Goal: Check status: Check status

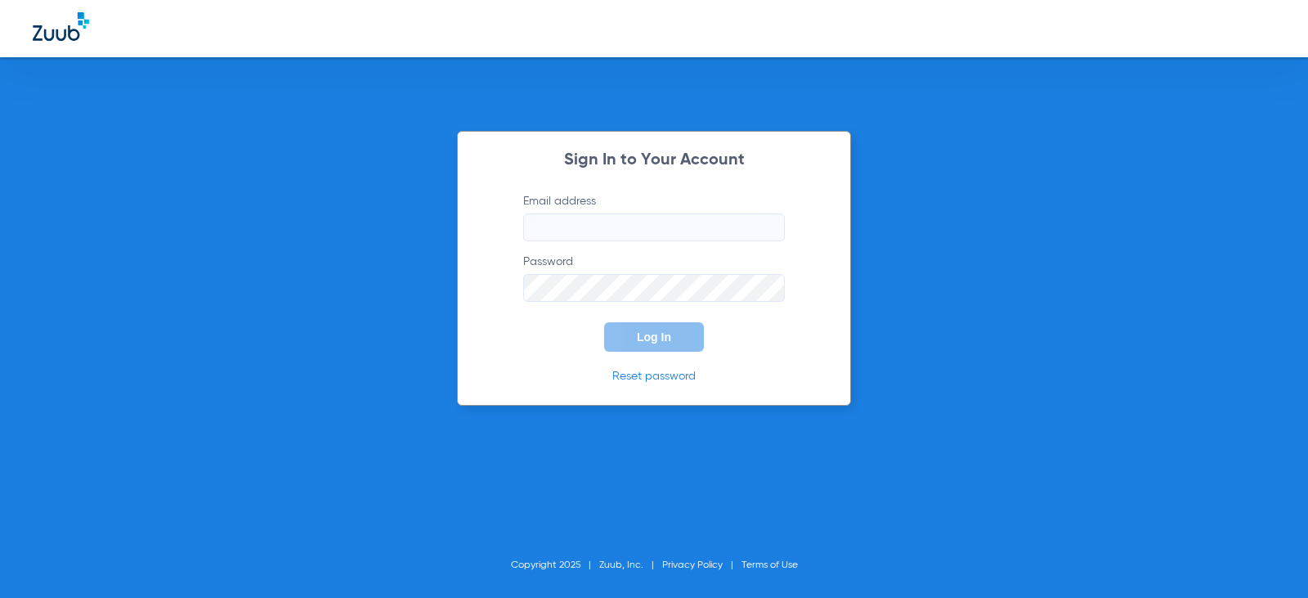
type input "[EMAIL_ADDRESS][DOMAIN_NAME]"
click at [644, 349] on button "Log In" at bounding box center [654, 336] width 100 height 29
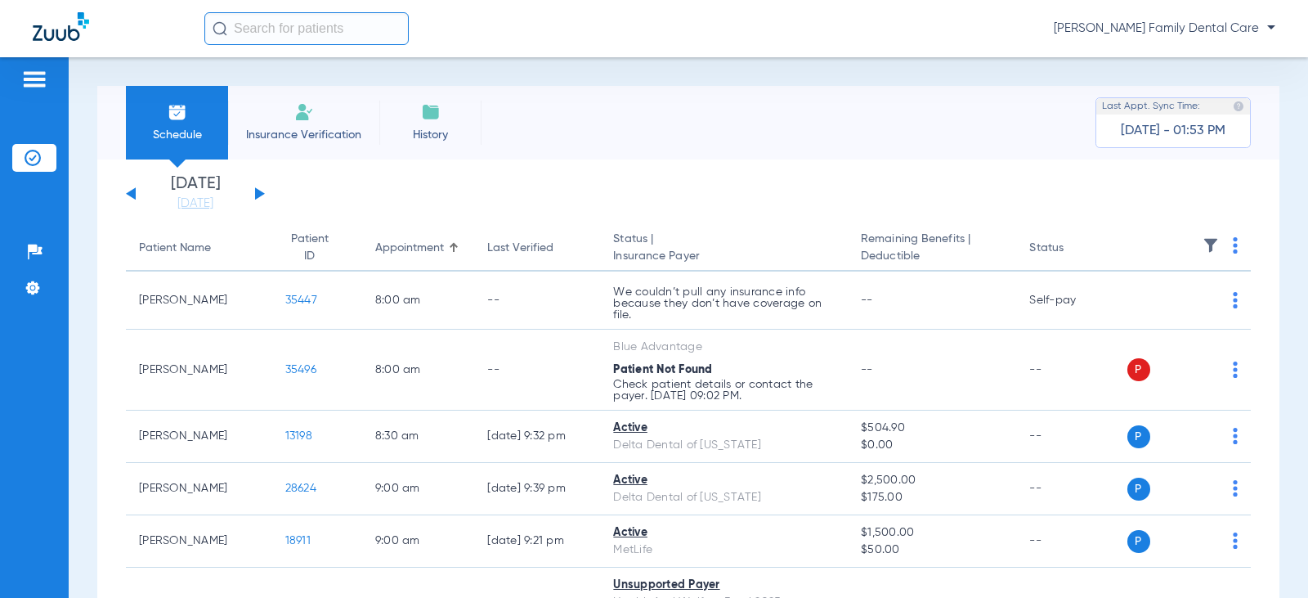
click at [254, 190] on div "[DATE] [DATE] [DATE] [DATE] [DATE] [DATE] [DATE] [DATE] [DATE] [DATE] [DATE] [D…" at bounding box center [195, 194] width 139 height 36
click at [262, 192] on button at bounding box center [260, 193] width 10 height 12
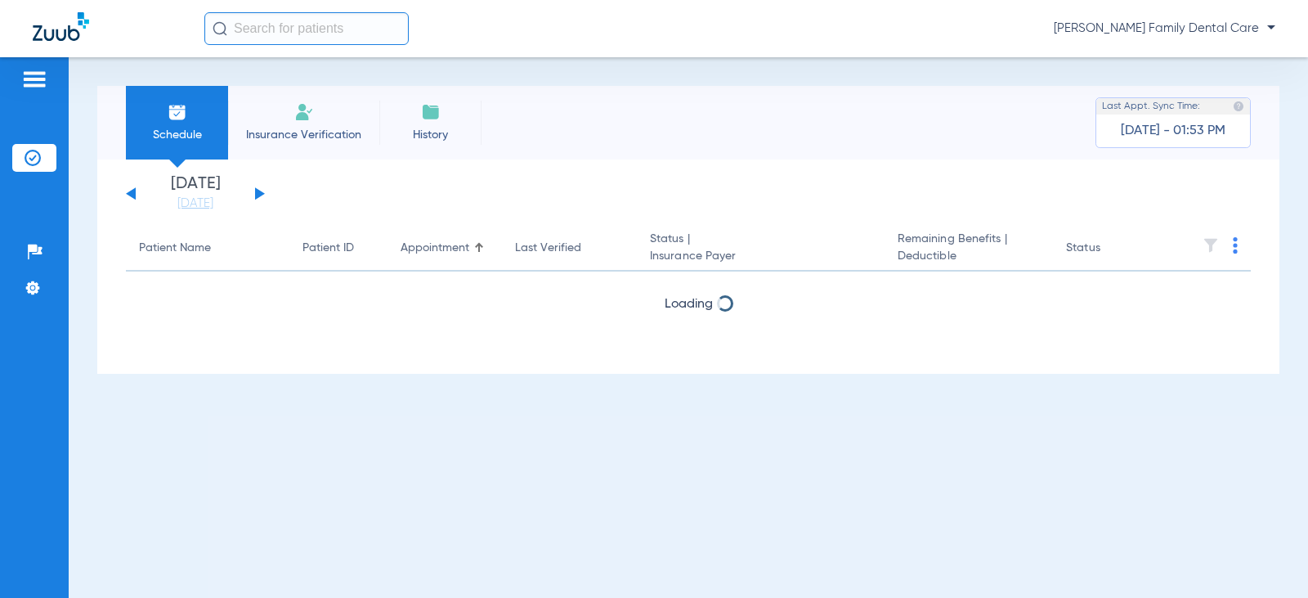
click at [262, 193] on button at bounding box center [260, 193] width 10 height 12
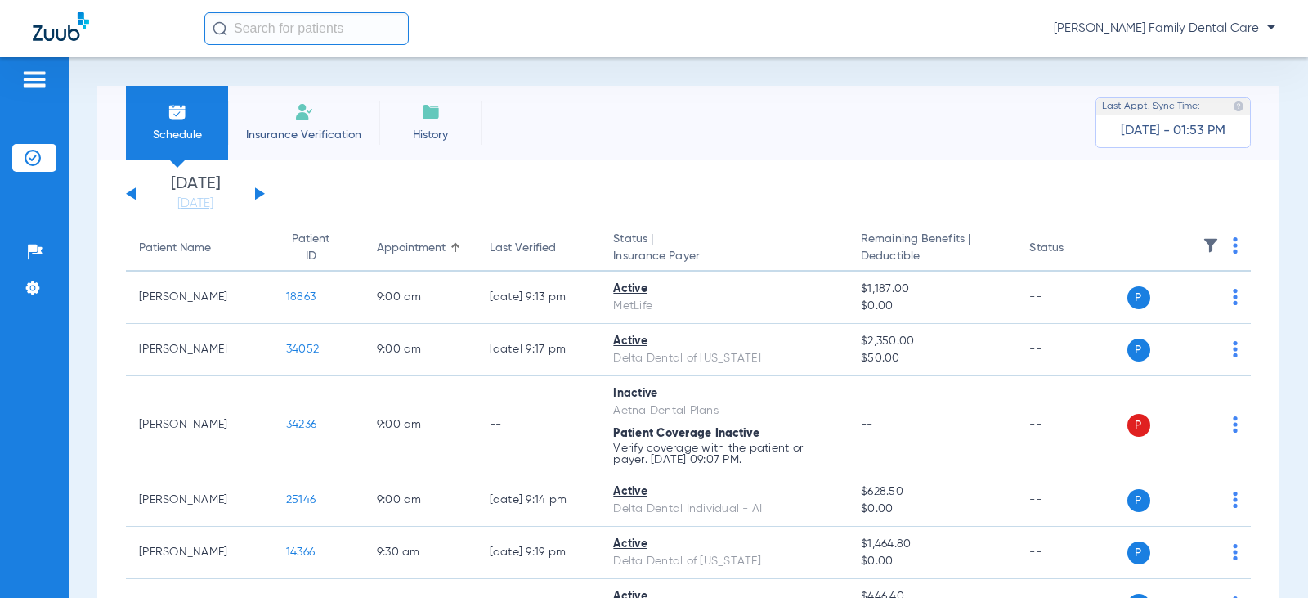
click at [262, 193] on button at bounding box center [260, 193] width 10 height 12
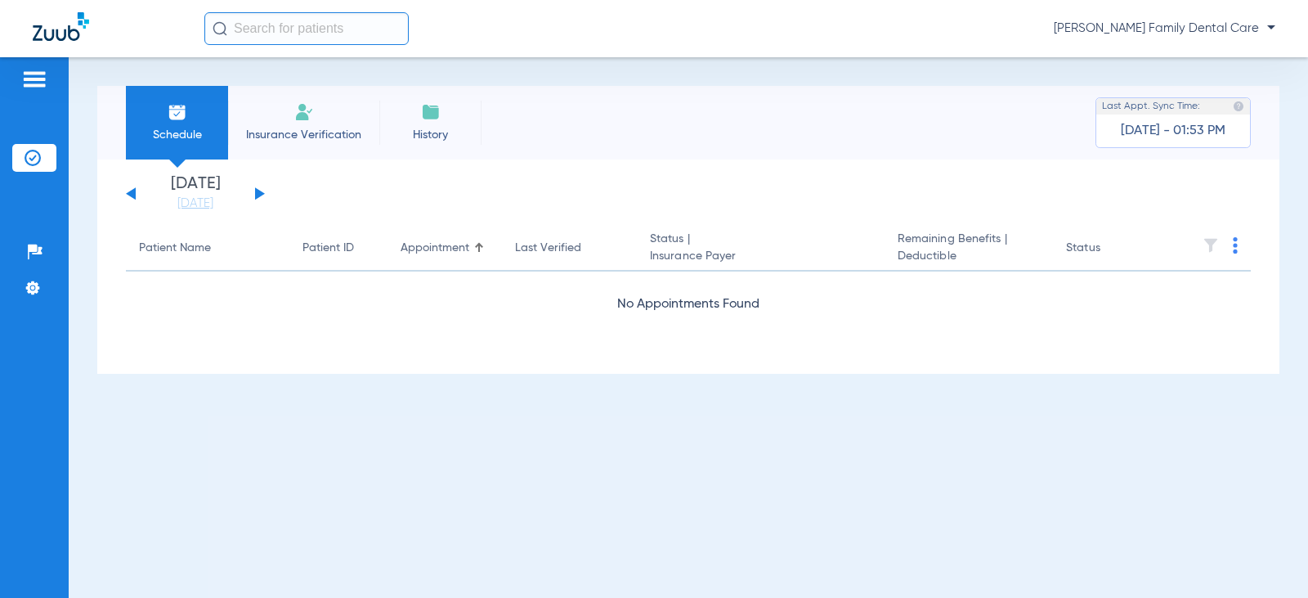
click at [133, 189] on div "[DATE] [DATE] [DATE] [DATE] [DATE] [DATE] [DATE] [DATE] [DATE] [DATE] [DATE] [D…" at bounding box center [195, 194] width 139 height 36
click at [130, 196] on div "[DATE] [DATE] [DATE] [DATE] [DATE] [DATE] [DATE] [DATE] [DATE] [DATE] [DATE] [D…" at bounding box center [195, 194] width 139 height 36
drag, startPoint x: 132, startPoint y: 186, endPoint x: 130, endPoint y: 195, distance: 9.3
click at [130, 195] on div "[DATE] [DATE] [DATE] [DATE] [DATE] [DATE] [DATE] [DATE] [DATE] [DATE] [DATE] [D…" at bounding box center [195, 194] width 139 height 36
click at [130, 195] on button at bounding box center [131, 193] width 10 height 12
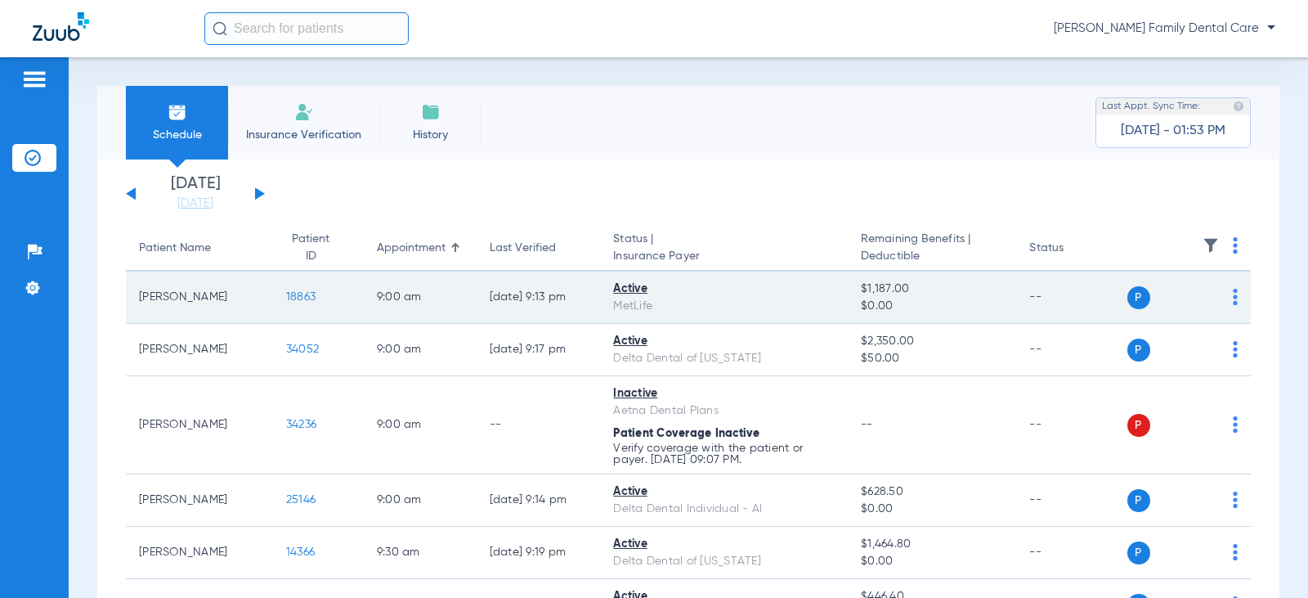
click at [286, 300] on span "18863" at bounding box center [300, 296] width 29 height 11
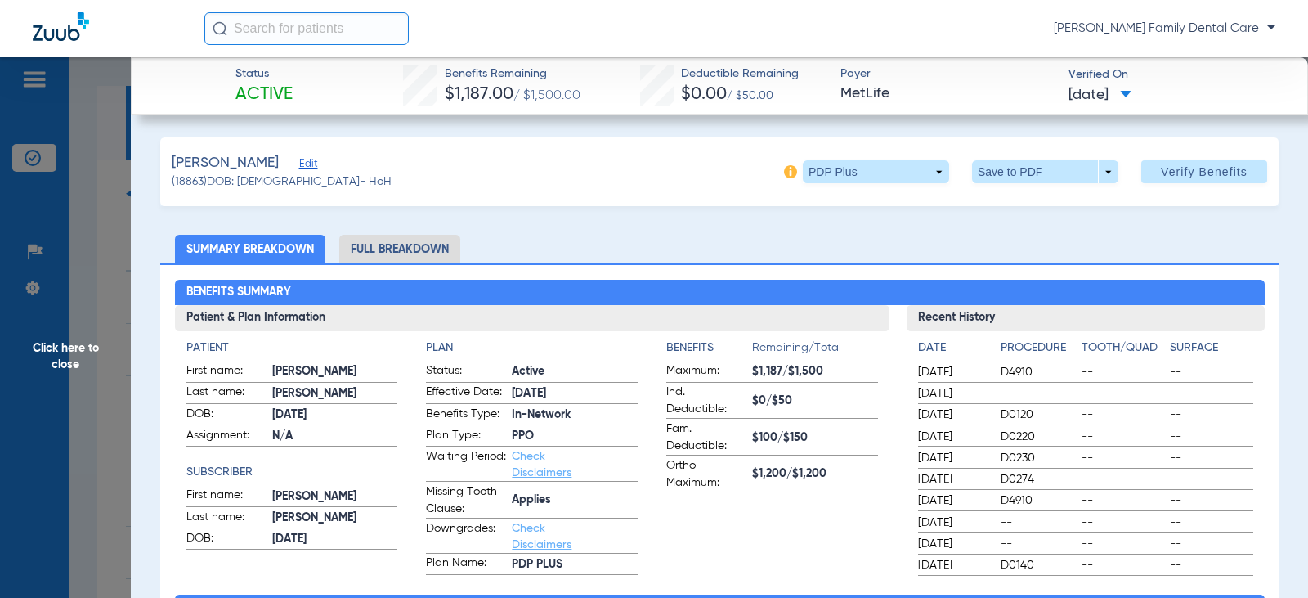
click at [43, 352] on span "Click here to close" at bounding box center [65, 356] width 131 height 598
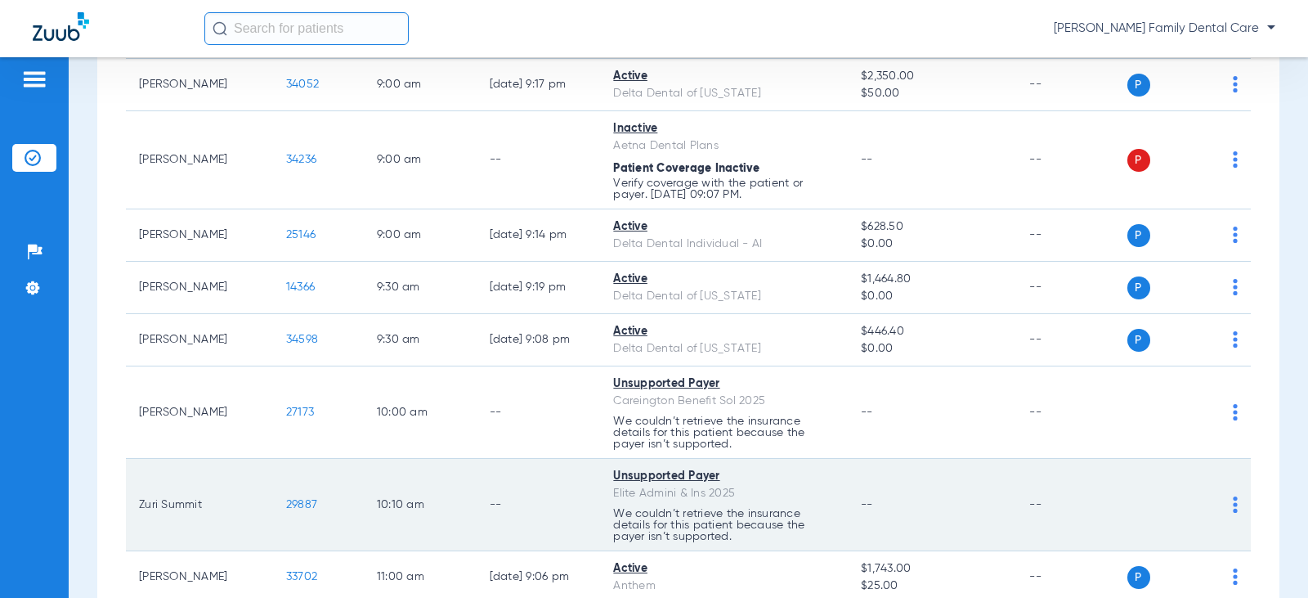
scroll to position [327, 0]
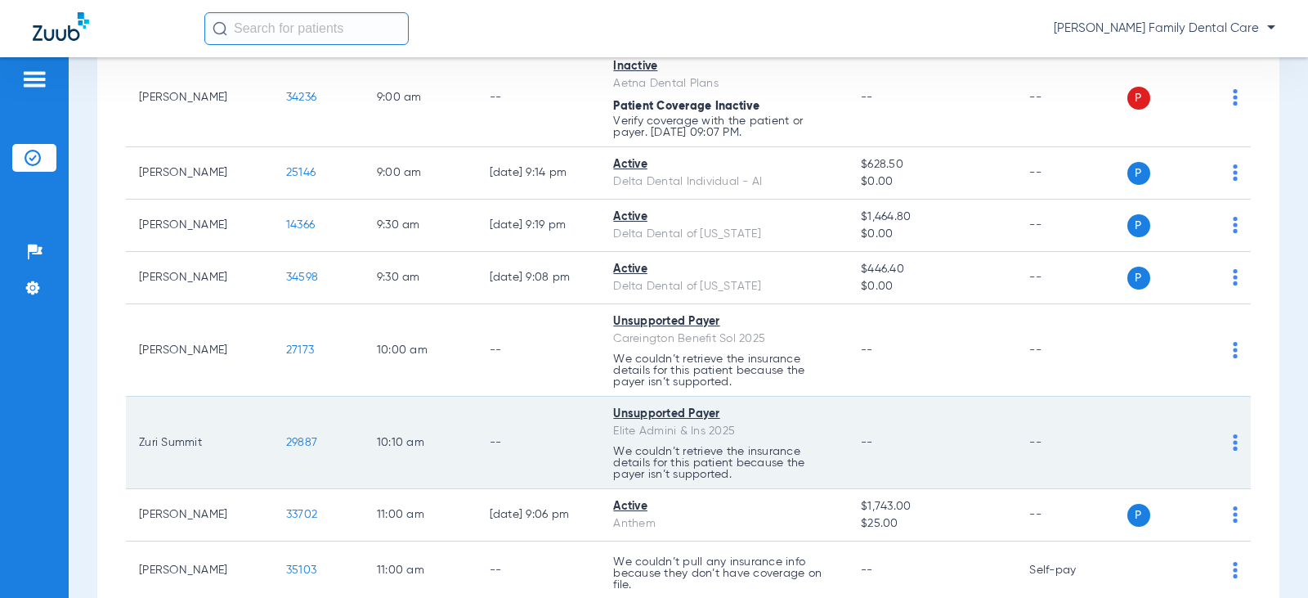
click at [286, 441] on span "29887" at bounding box center [301, 442] width 31 height 11
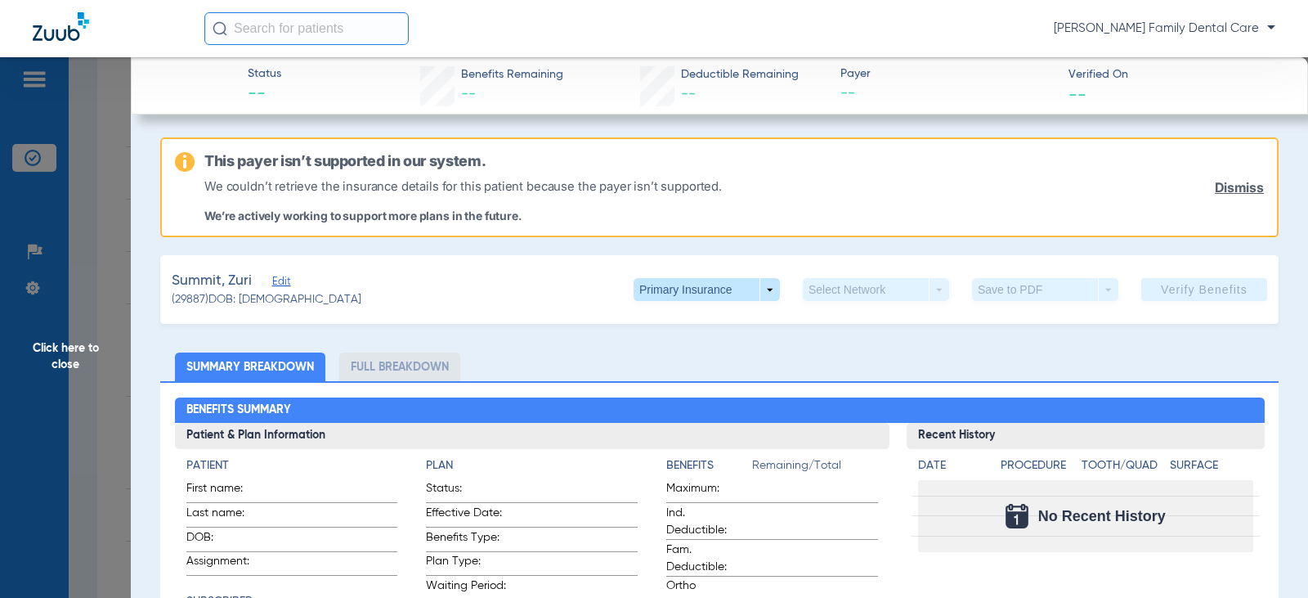
scroll to position [82, 0]
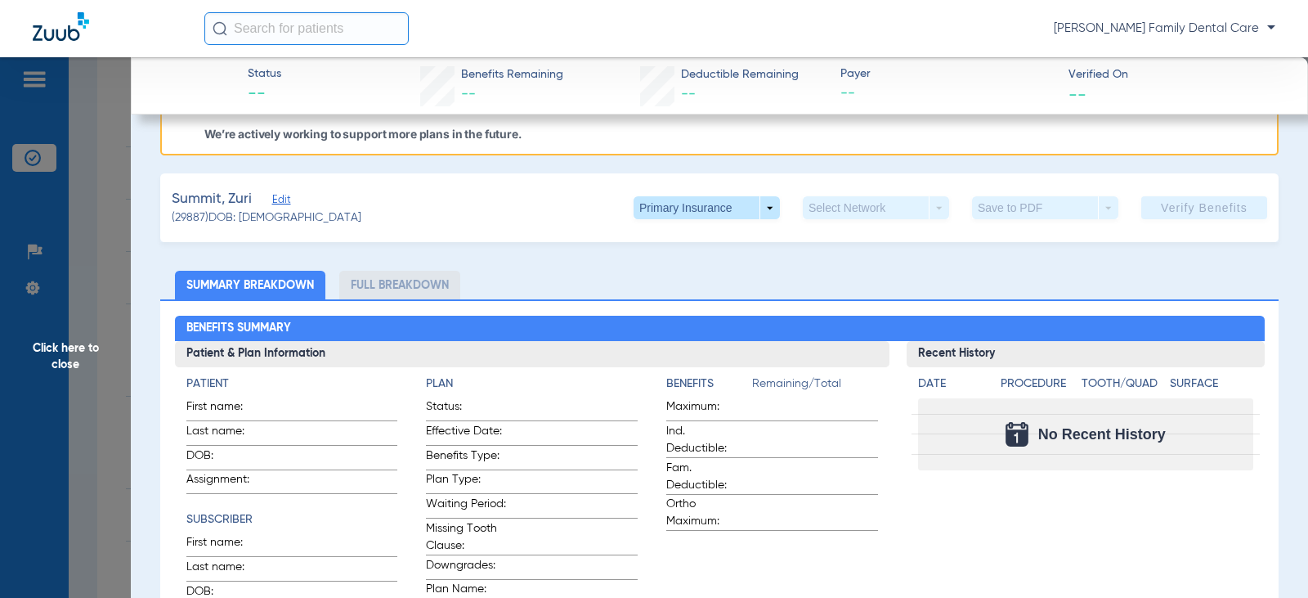
click at [77, 369] on span "Click here to close" at bounding box center [65, 356] width 131 height 598
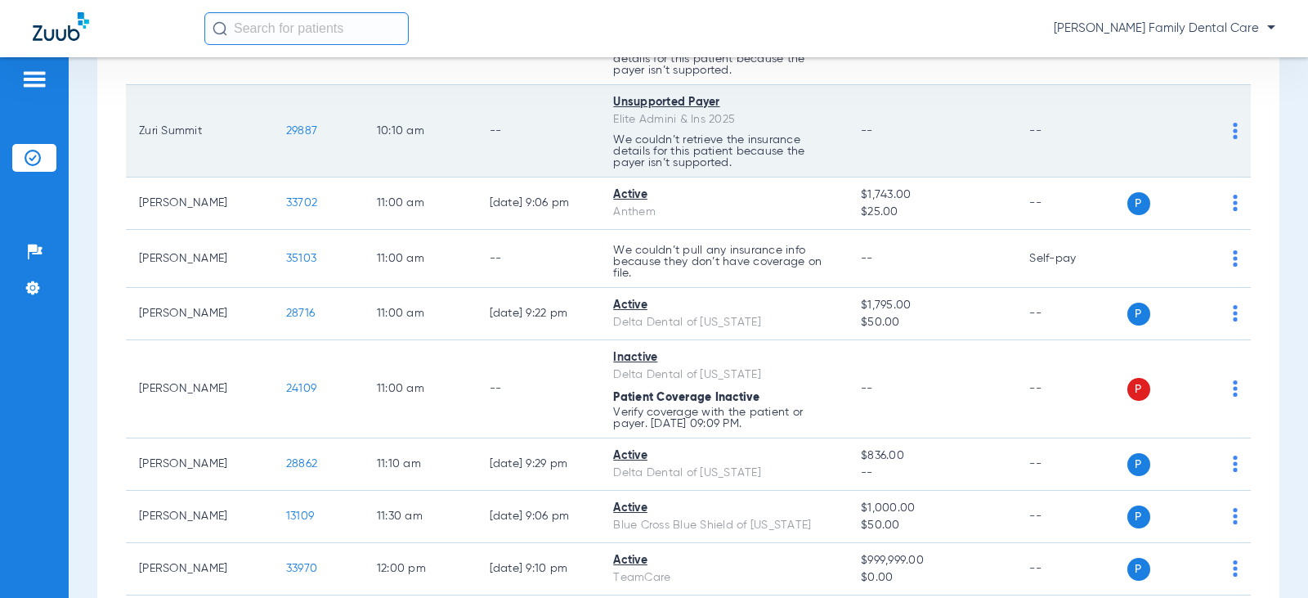
scroll to position [654, 0]
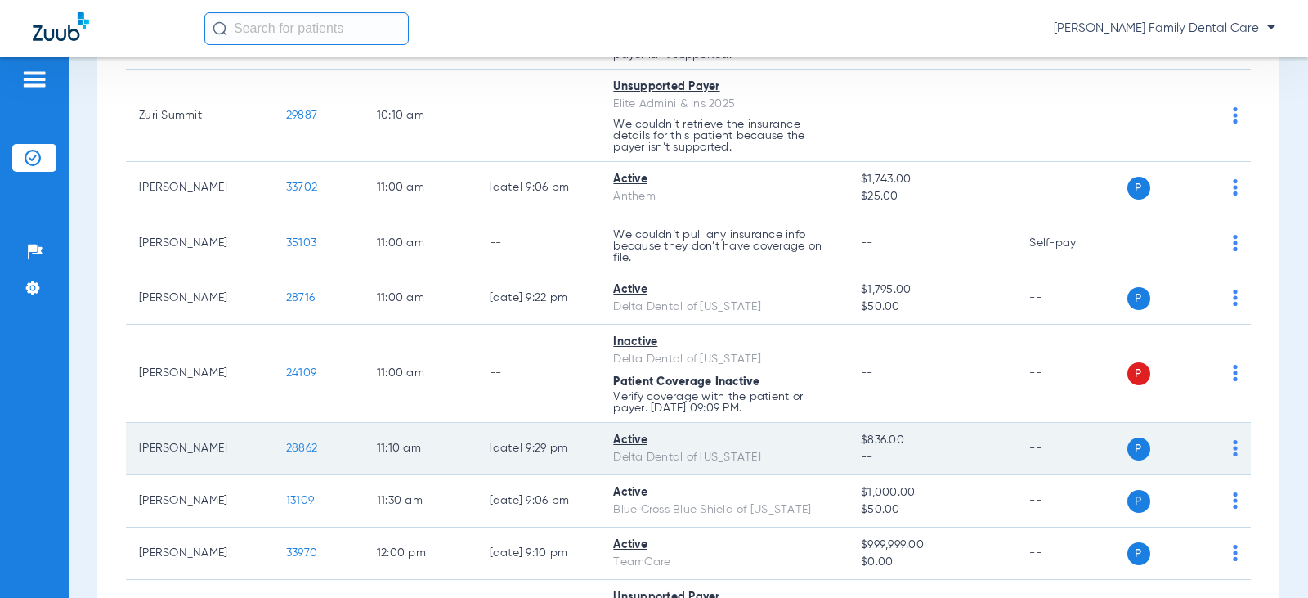
click at [293, 452] on span "28862" at bounding box center [301, 447] width 31 height 11
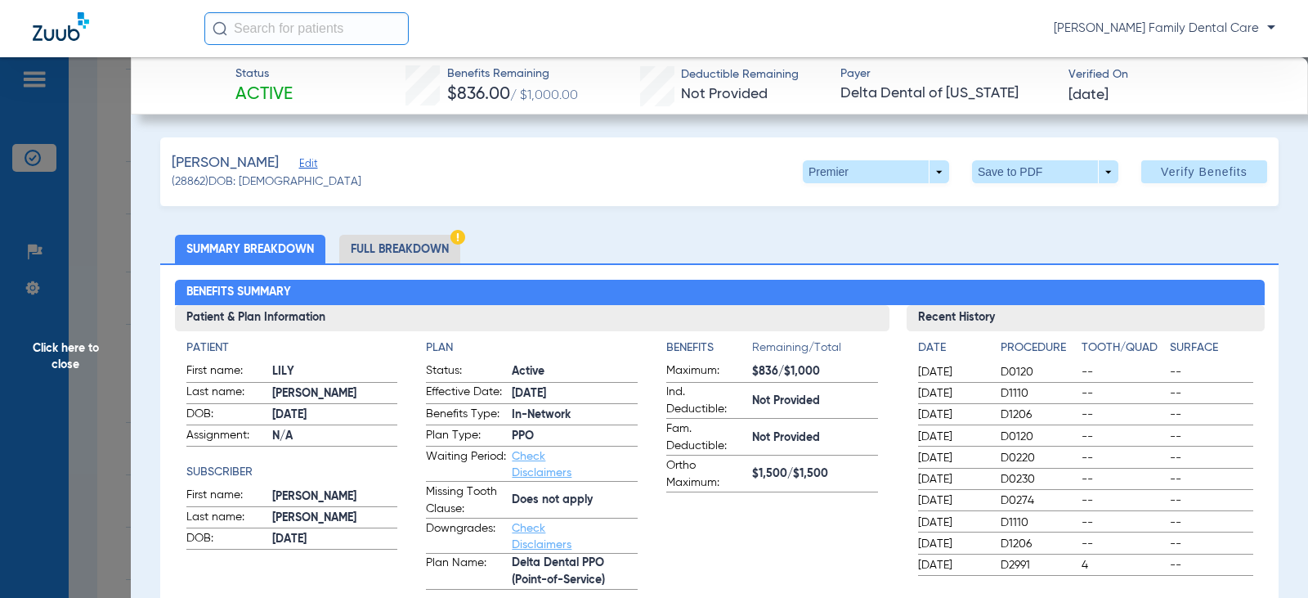
click at [79, 351] on span "Click here to close" at bounding box center [65, 356] width 131 height 598
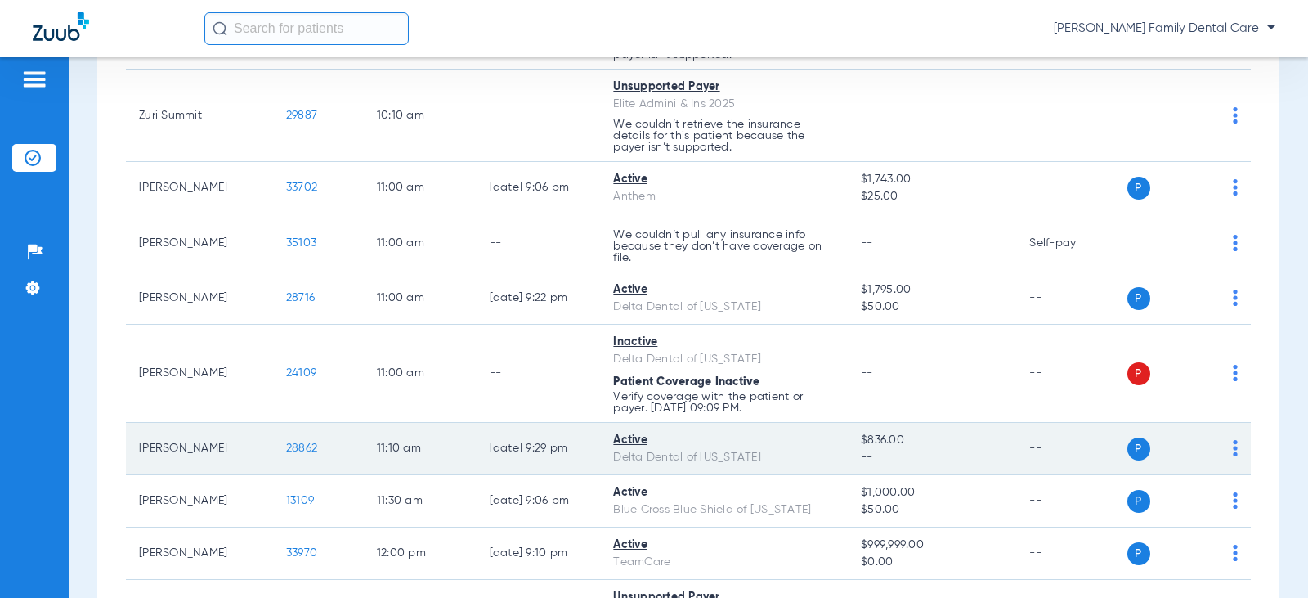
click at [286, 451] on span "28862" at bounding box center [301, 447] width 31 height 11
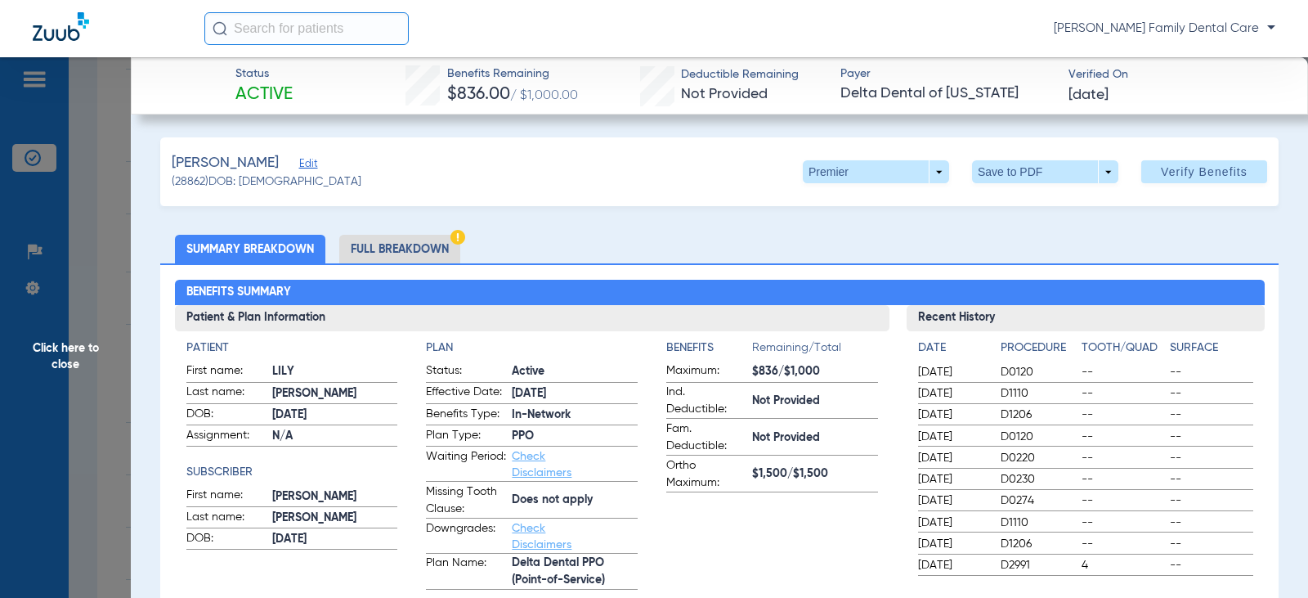
click at [61, 341] on span "Click here to close" at bounding box center [65, 356] width 131 height 598
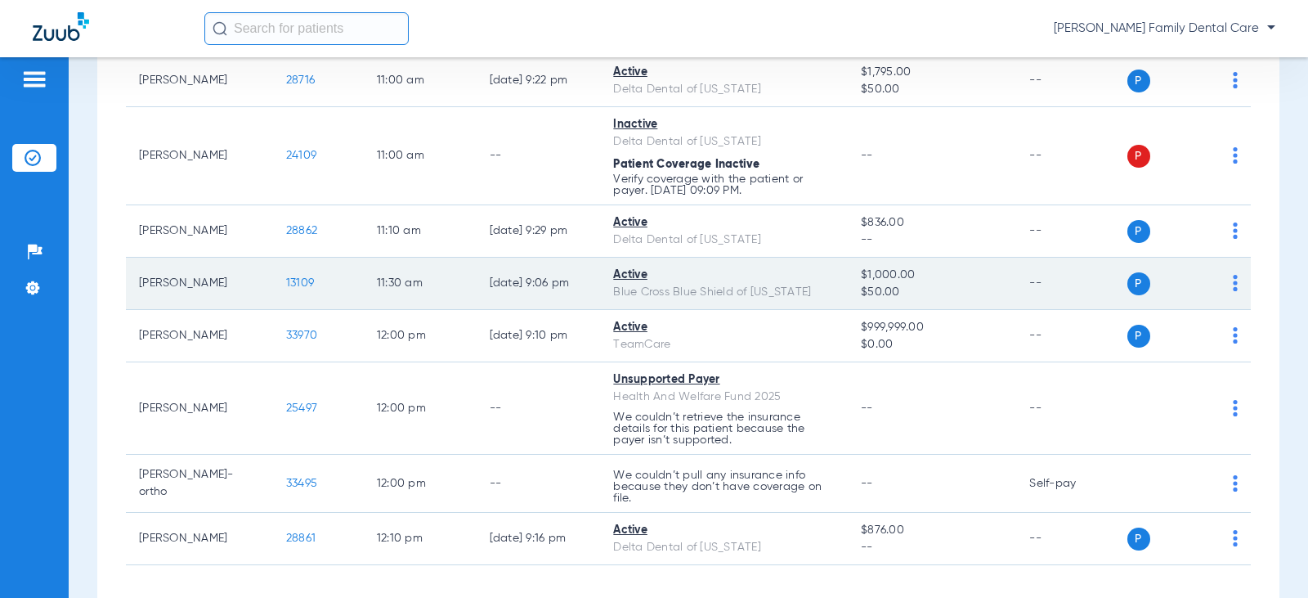
scroll to position [899, 0]
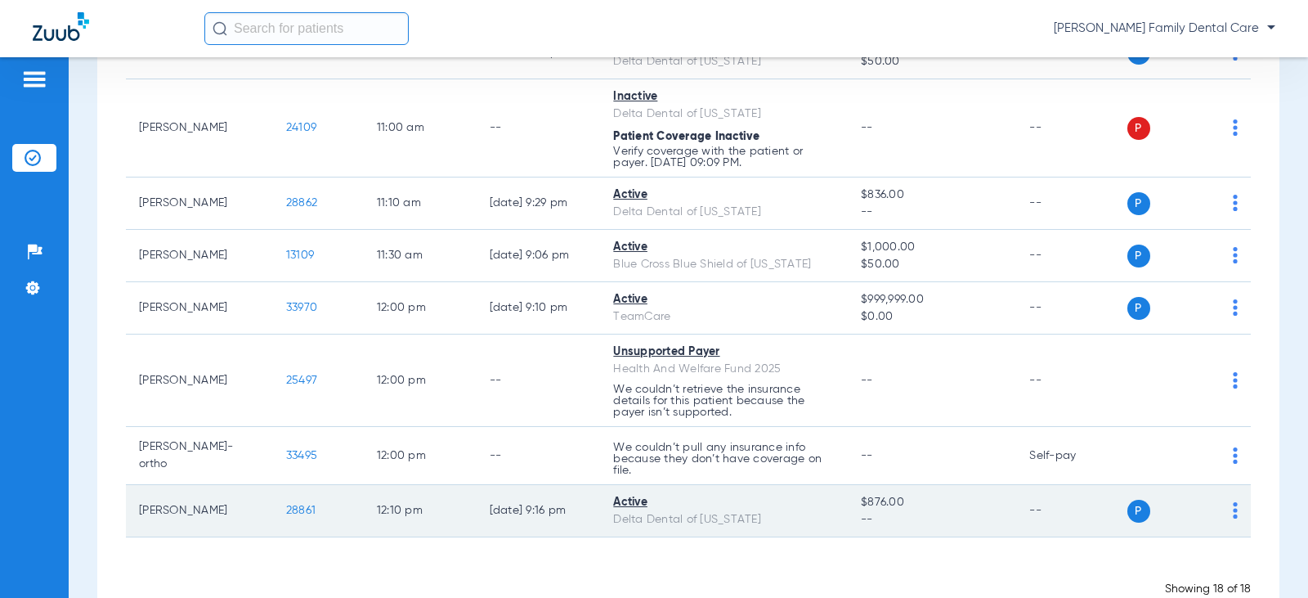
click at [286, 510] on span "28861" at bounding box center [300, 509] width 29 height 11
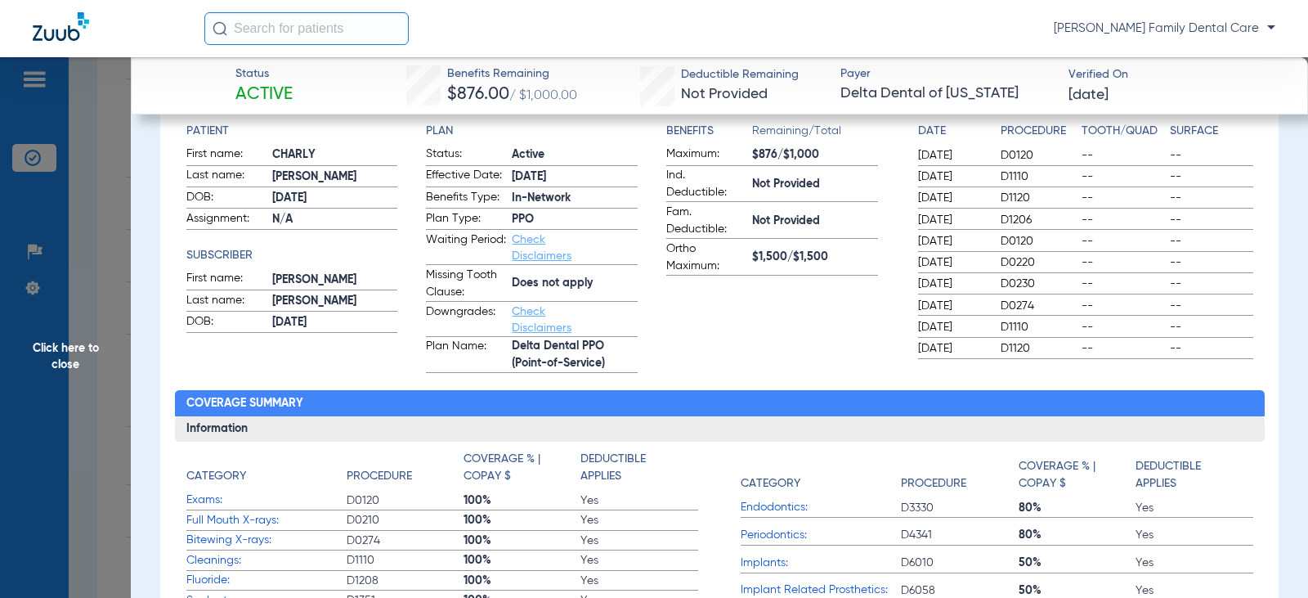
scroll to position [245, 0]
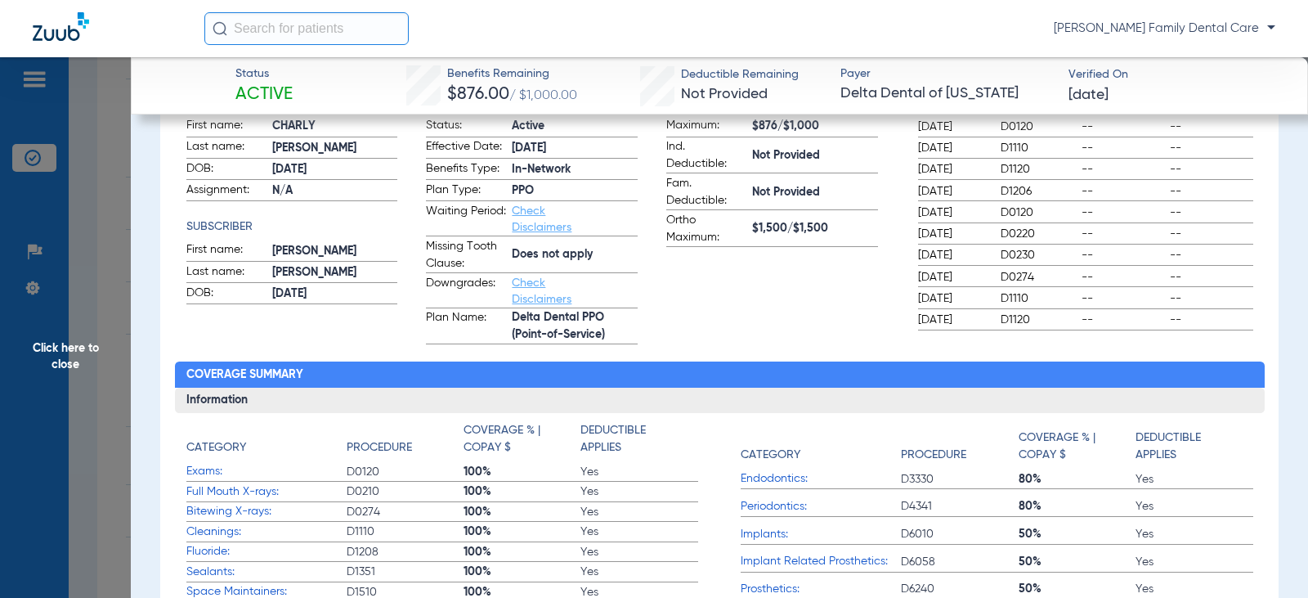
click at [69, 348] on span "Click here to close" at bounding box center [65, 356] width 131 height 598
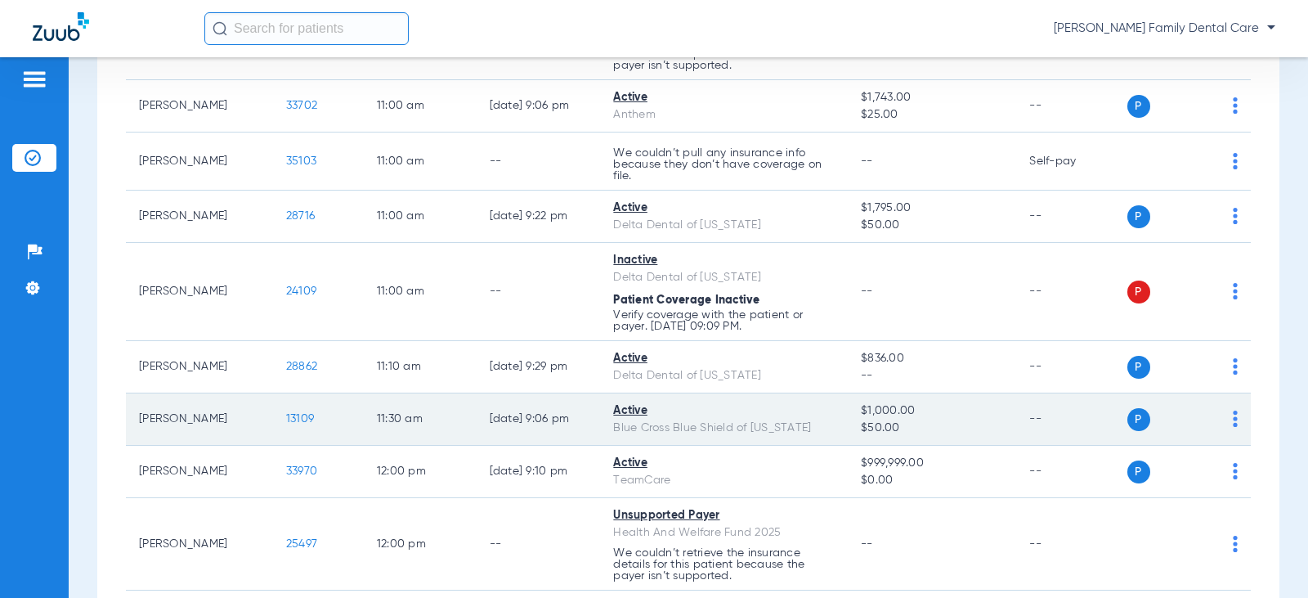
scroll to position [654, 0]
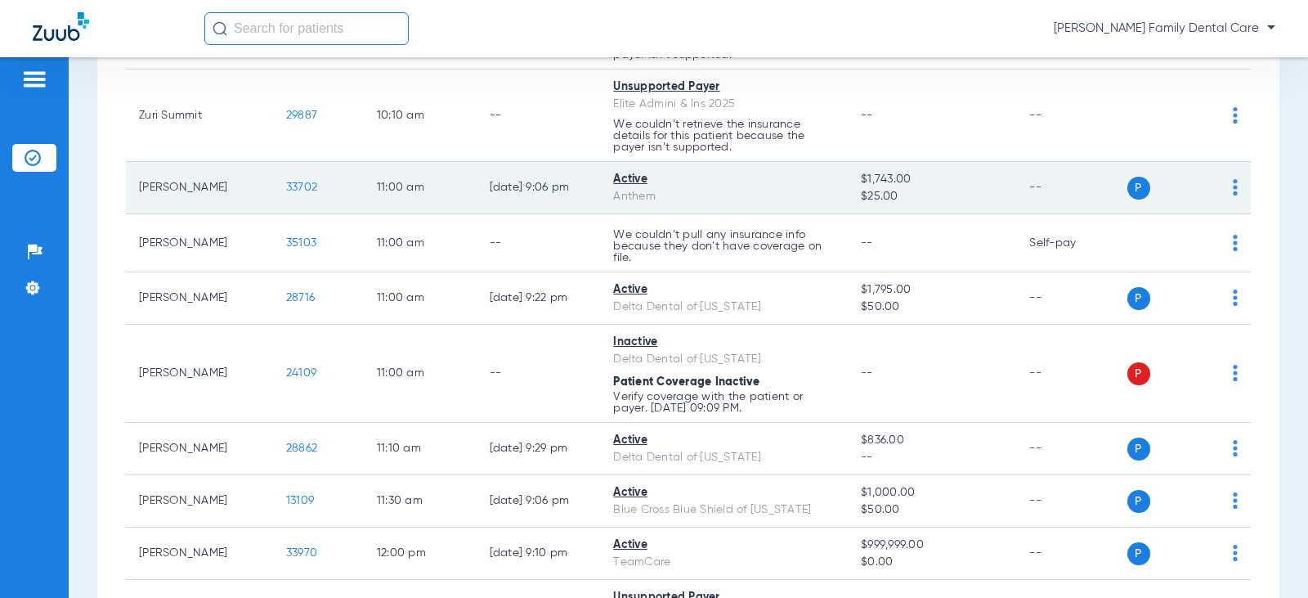
click at [291, 184] on span "33702" at bounding box center [301, 186] width 31 height 11
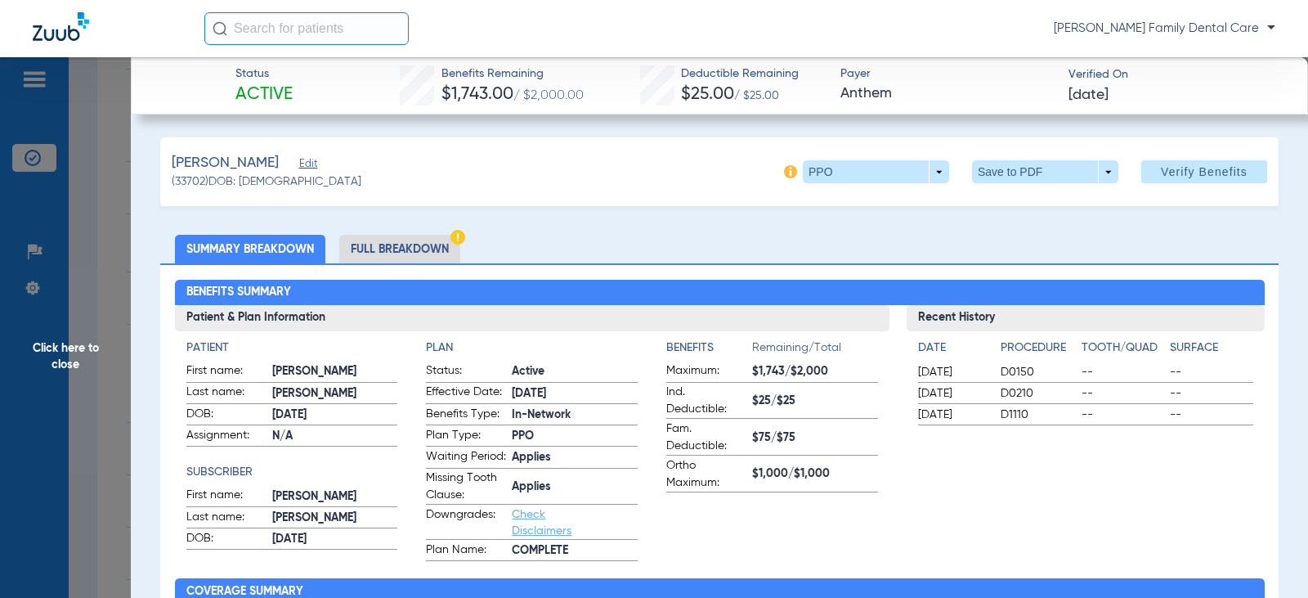
click at [81, 343] on span "Click here to close" at bounding box center [65, 356] width 131 height 598
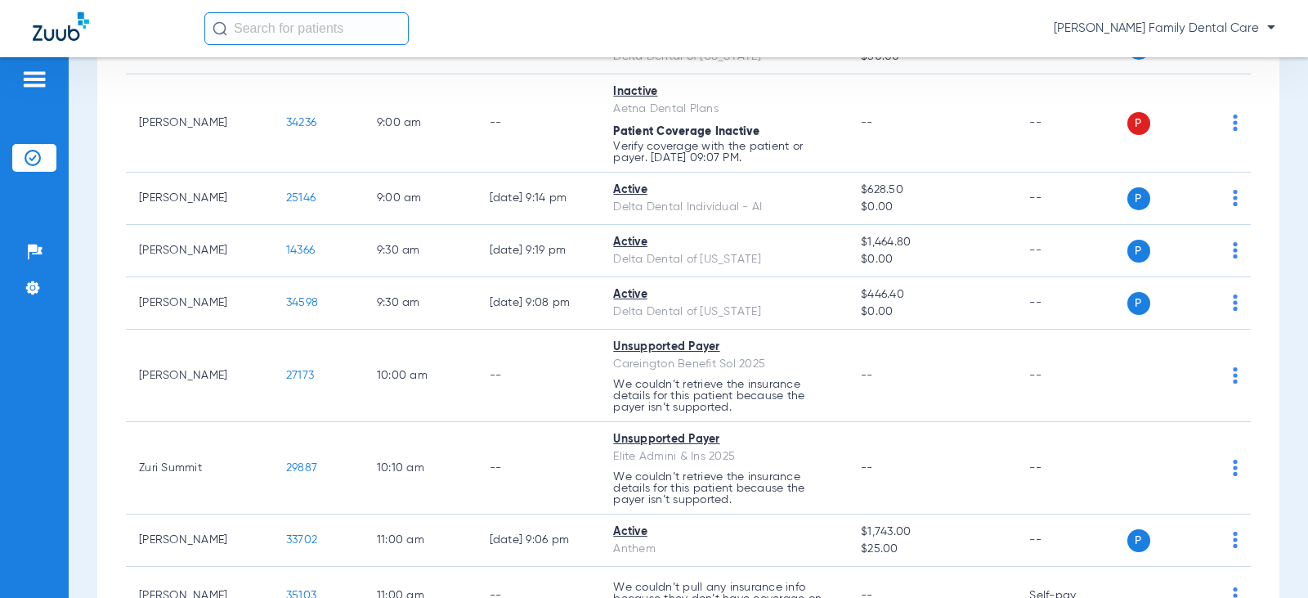
scroll to position [164, 0]
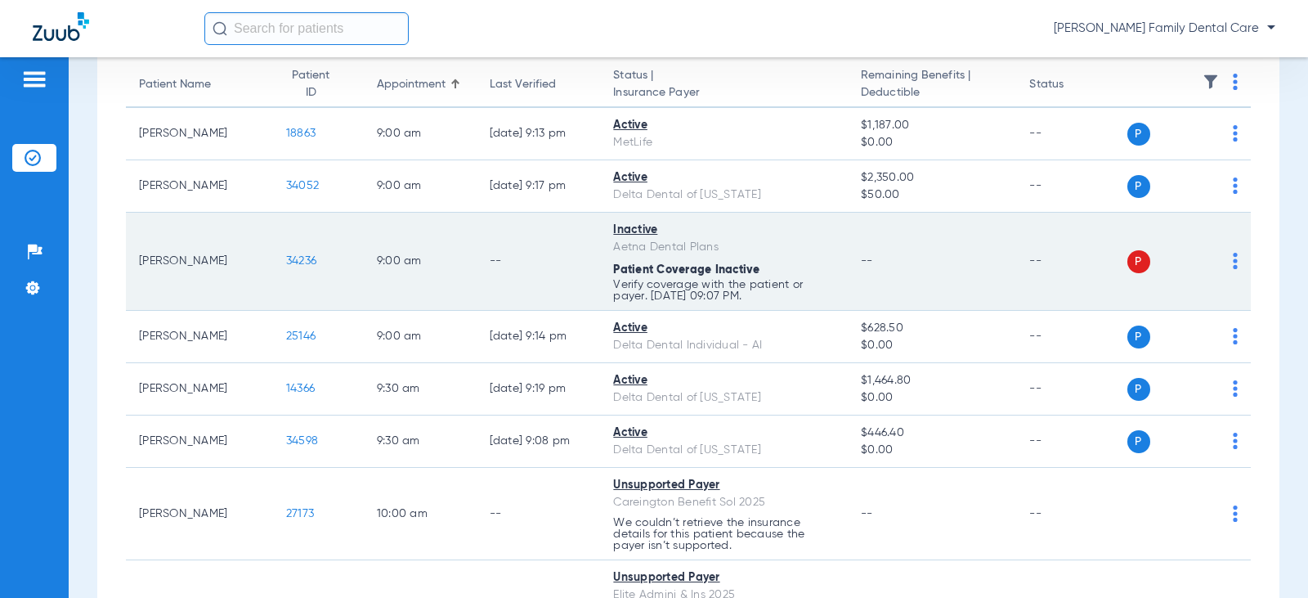
click at [298, 258] on span "34236" at bounding box center [301, 260] width 30 height 11
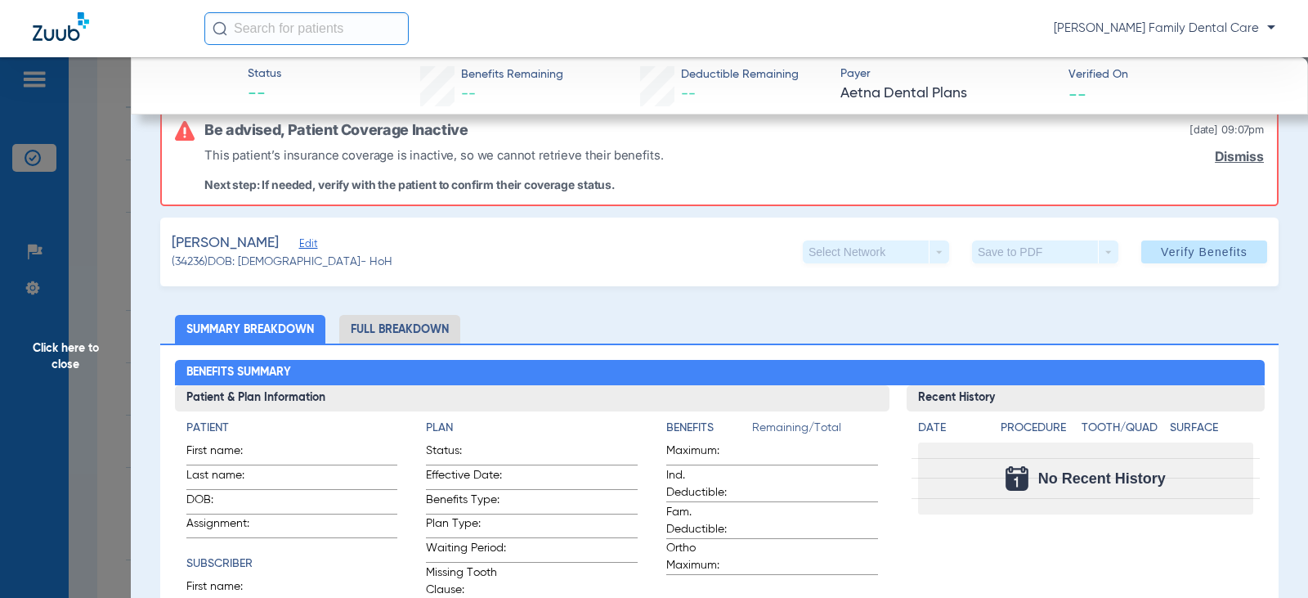
scroll to position [0, 0]
